Goal: Information Seeking & Learning: Check status

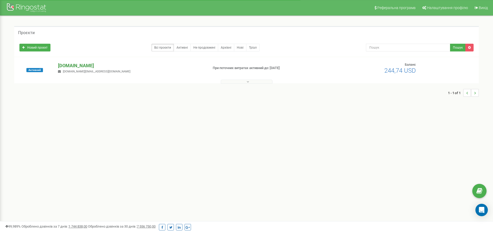
click at [96, 66] on p "[DOMAIN_NAME]" at bounding box center [131, 65] width 146 height 7
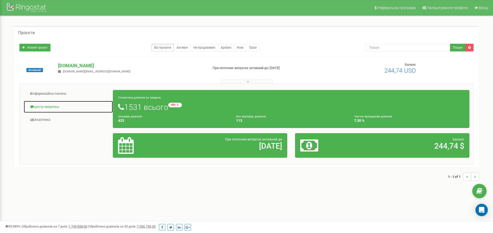
click at [48, 107] on link "Центр звернень" at bounding box center [69, 107] width 90 height 13
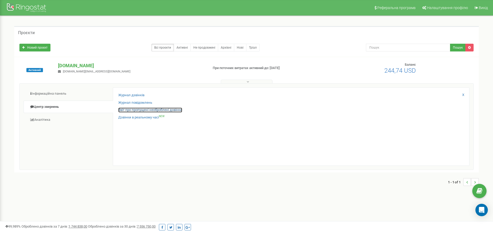
click at [141, 111] on link "Звіт про пропущені необроблені дзвінки" at bounding box center [150, 110] width 64 height 5
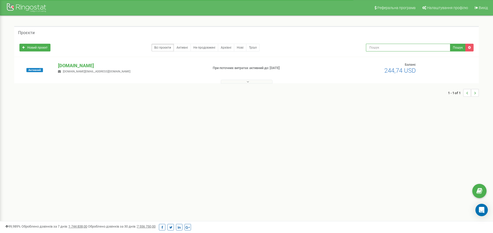
click at [386, 48] on input "text" at bounding box center [408, 48] width 84 height 8
paste input "0 93 933 2381"
type input "0 93 933 2381"
click at [455, 45] on button "Пошук" at bounding box center [458, 48] width 16 height 8
click at [73, 65] on p "[DOMAIN_NAME]" at bounding box center [131, 65] width 146 height 7
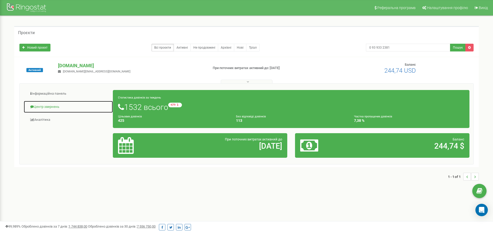
click at [40, 108] on link "Центр звернень" at bounding box center [69, 107] width 90 height 13
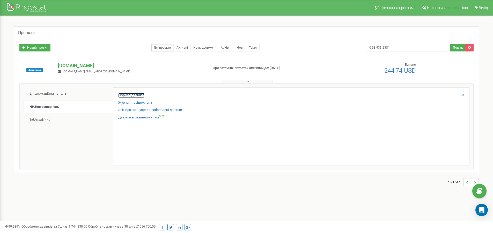
click at [129, 95] on link "Журнал дзвінків" at bounding box center [131, 95] width 26 height 5
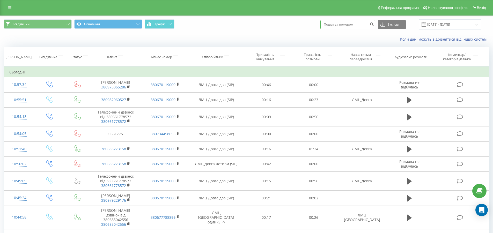
click at [330, 23] on input at bounding box center [348, 24] width 55 height 9
paste input "0 93 933 2381"
type input "0 93 933 2381"
click at [374, 25] on icon "submit" at bounding box center [372, 23] width 4 height 3
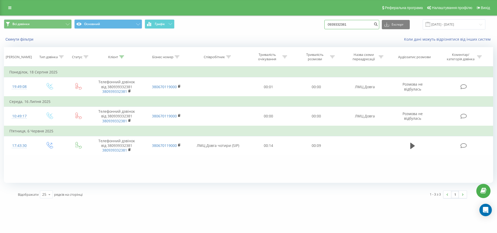
drag, startPoint x: 354, startPoint y: 26, endPoint x: 305, endPoint y: 33, distance: 49.6
click at [305, 33] on div "Всі дзвінки Основний Графік 0939332381 Експорт .csv .xls .xlsx 20.05.2025 - 20.…" at bounding box center [248, 24] width 497 height 17
paste input "93 766 2112"
type input "0 93 766 2112"
click at [378, 25] on icon "submit" at bounding box center [376, 23] width 4 height 3
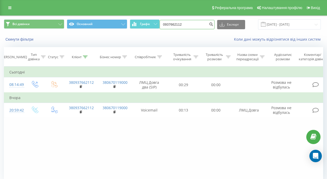
drag, startPoint x: 196, startPoint y: 24, endPoint x: 129, endPoint y: 30, distance: 67.6
click at [129, 30] on div "Всі дзвінки Основний Графік 0937662112 Експорт .csv .xls .xlsx 20.05.2025 - 20.…" at bounding box center [163, 24] width 326 height 17
type input "0935360614"
click at [212, 25] on icon "submit" at bounding box center [211, 23] width 4 height 3
